Goal: Navigation & Orientation: Understand site structure

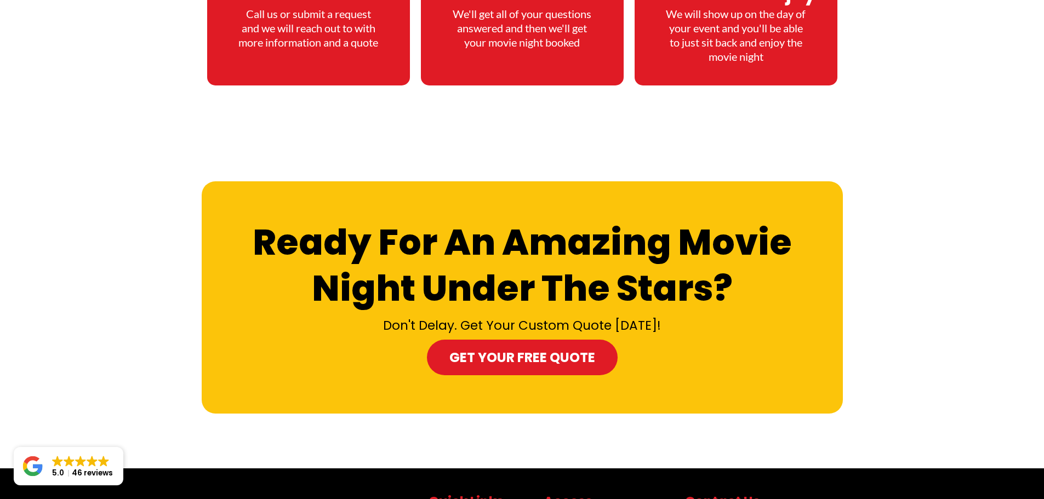
scroll to position [5185, 0]
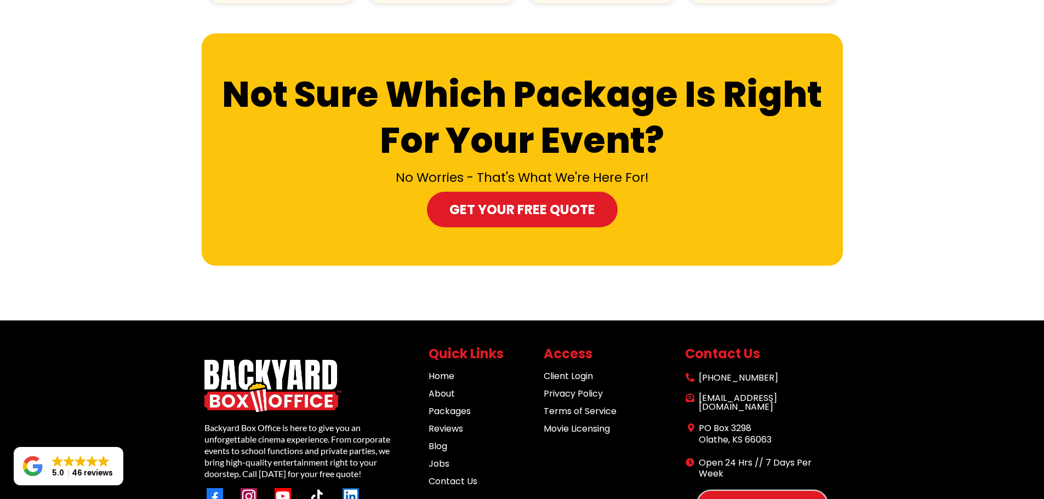
scroll to position [1094, 0]
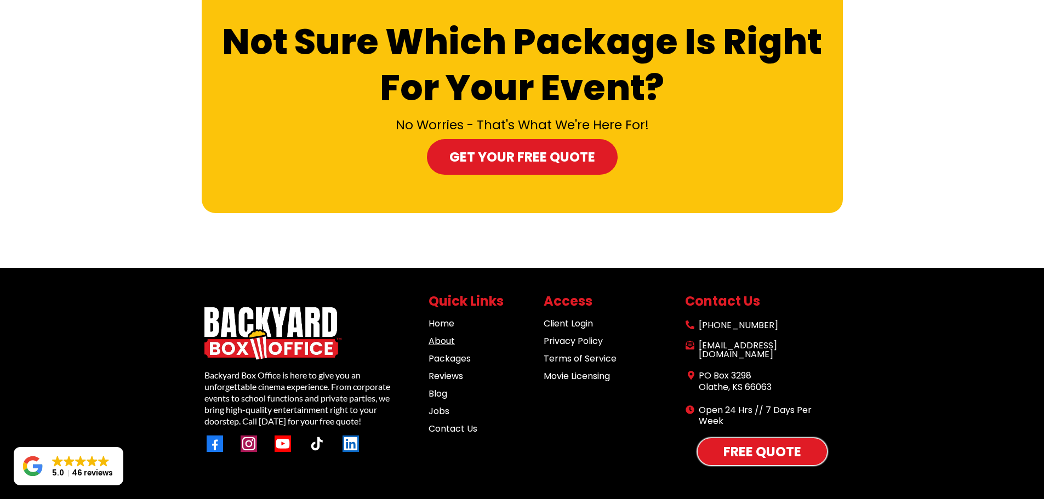
click at [446, 335] on link "About" at bounding box center [441, 341] width 26 height 13
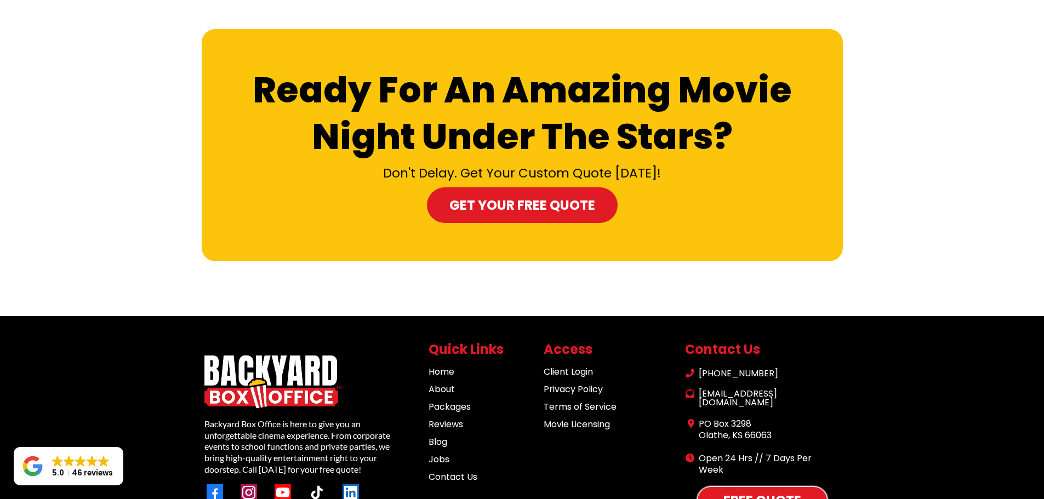
scroll to position [3391, 0]
